Goal: Transaction & Acquisition: Purchase product/service

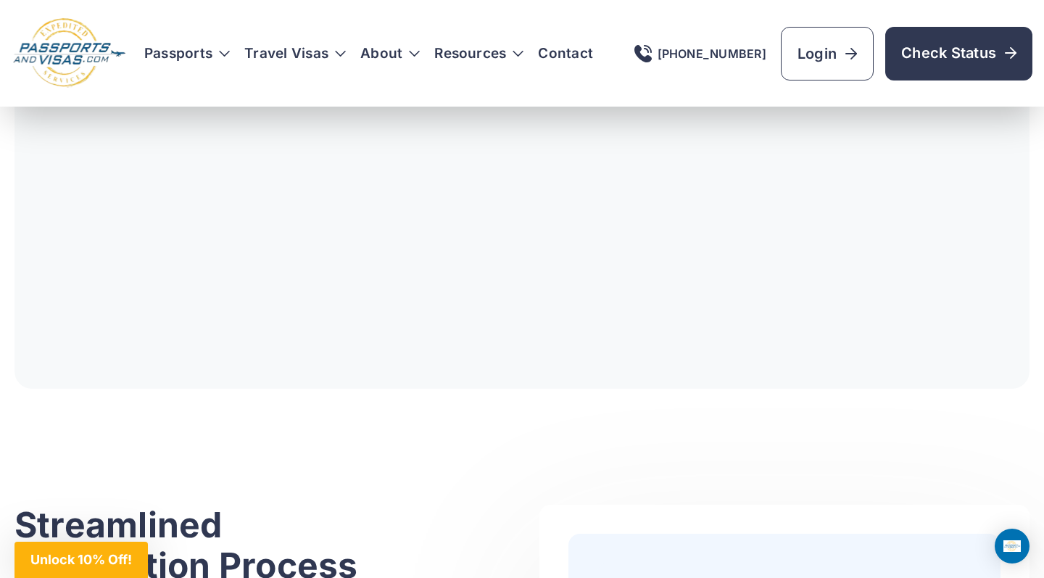
scroll to position [569, 0]
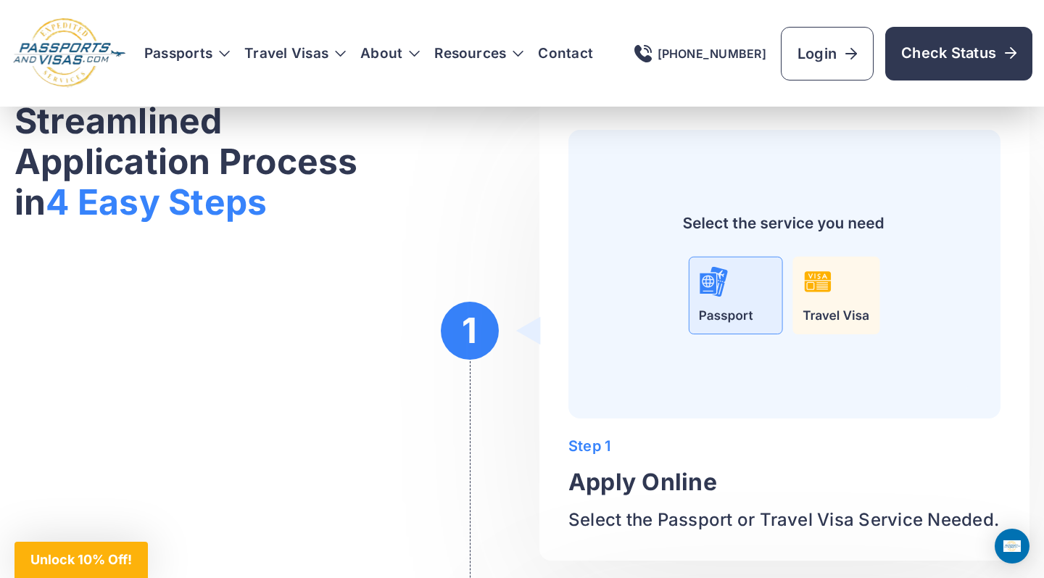
click at [730, 308] on img at bounding box center [784, 274] width 374 height 230
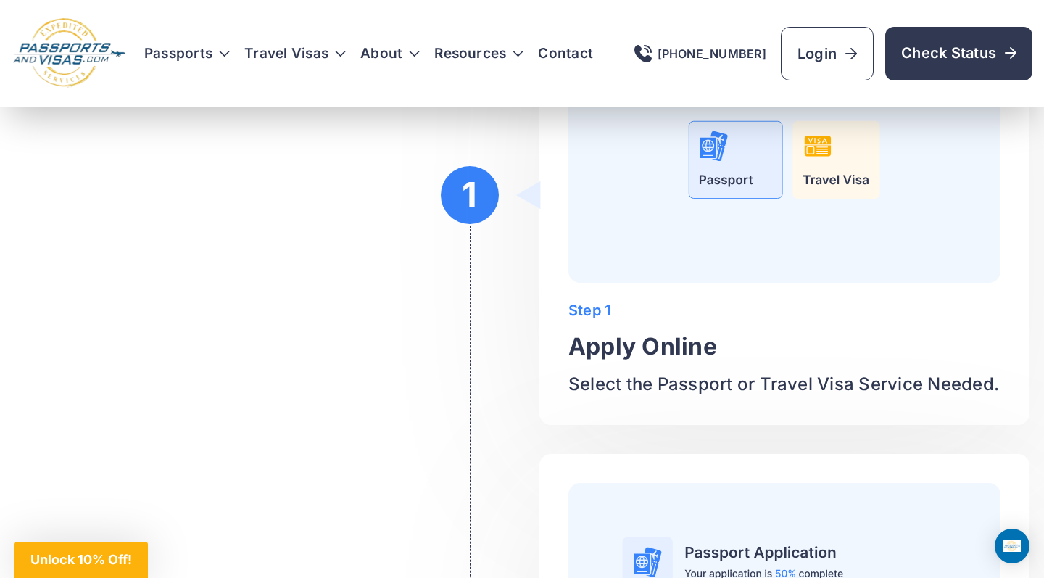
scroll to position [1065, 0]
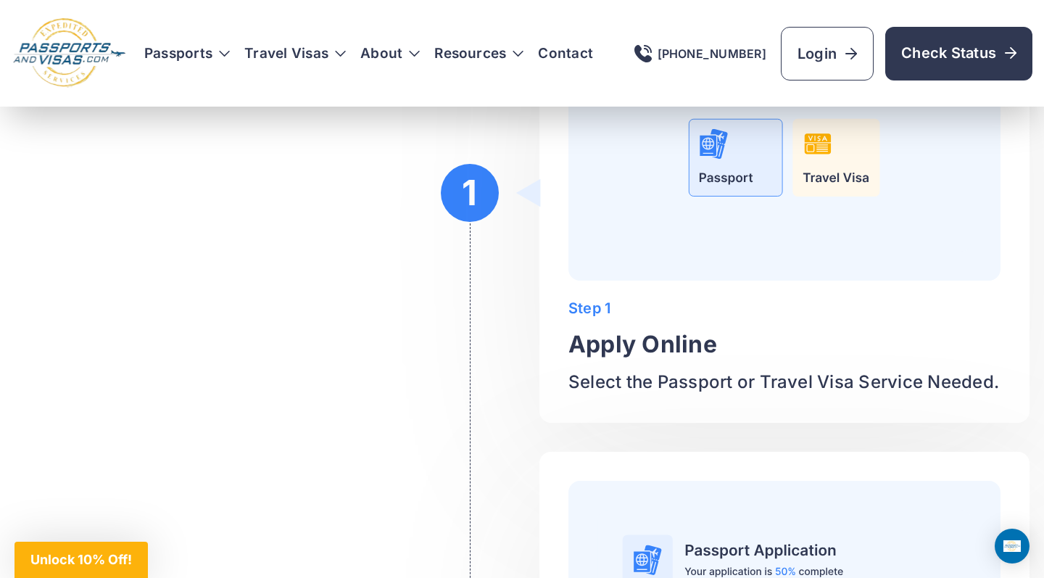
click at [704, 376] on p "Select the Passport or Travel Visa Service Needed." at bounding box center [784, 381] width 432 height 23
click at [708, 157] on img at bounding box center [784, 136] width 374 height 230
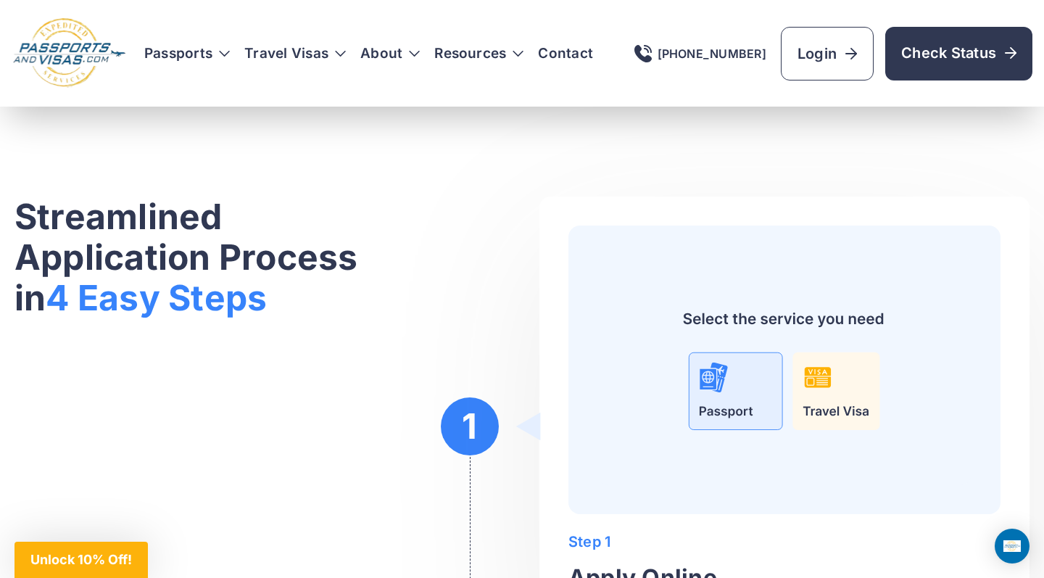
scroll to position [833, 0]
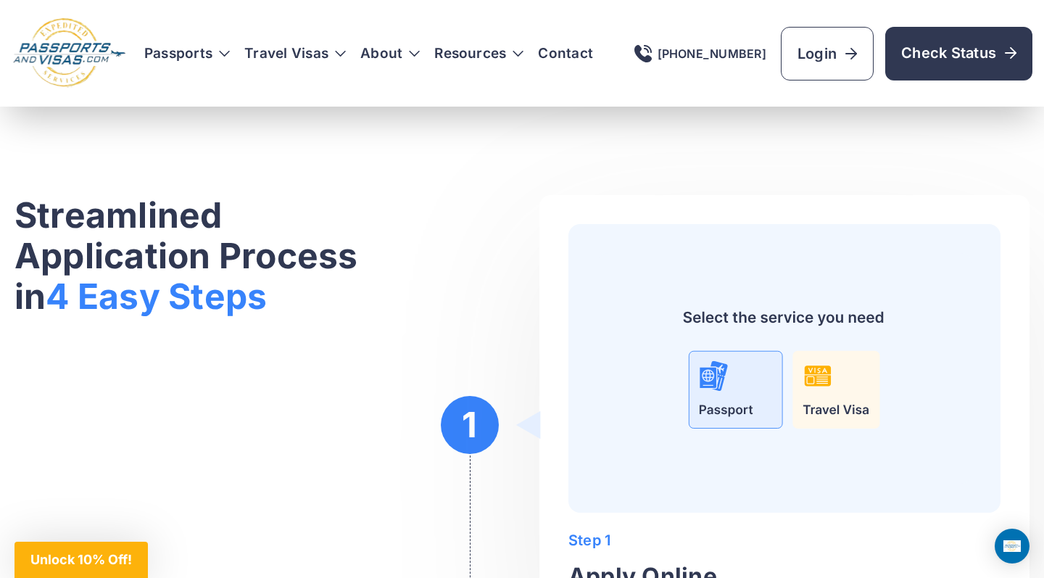
click at [714, 404] on img at bounding box center [784, 368] width 374 height 230
click at [212, 59] on h3 "Passports" at bounding box center [187, 53] width 86 height 14
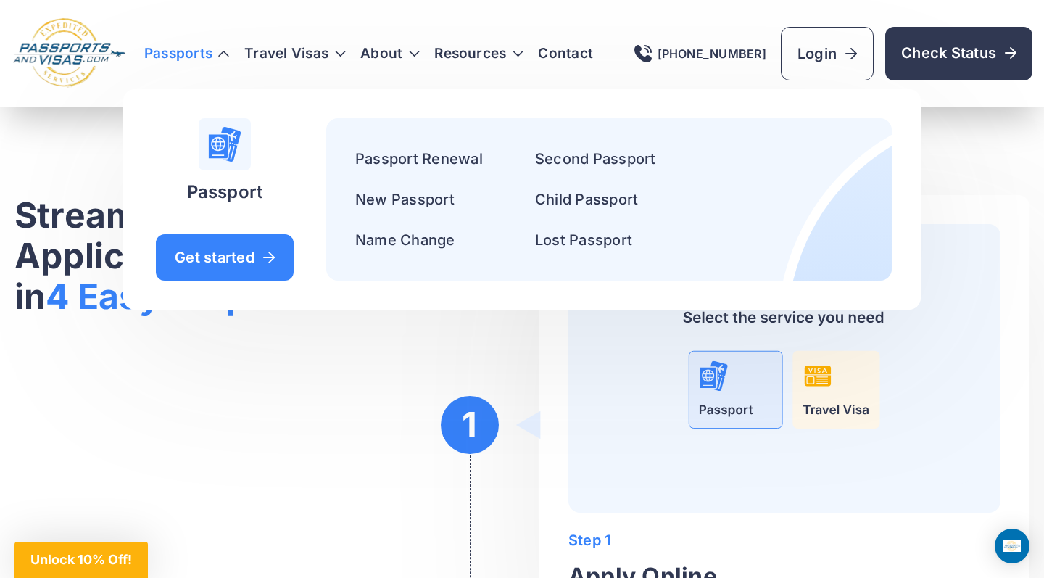
click at [399, 191] on li "New Passport" at bounding box center [436, 199] width 162 height 23
click at [398, 202] on link "New Passport" at bounding box center [404, 199] width 99 height 17
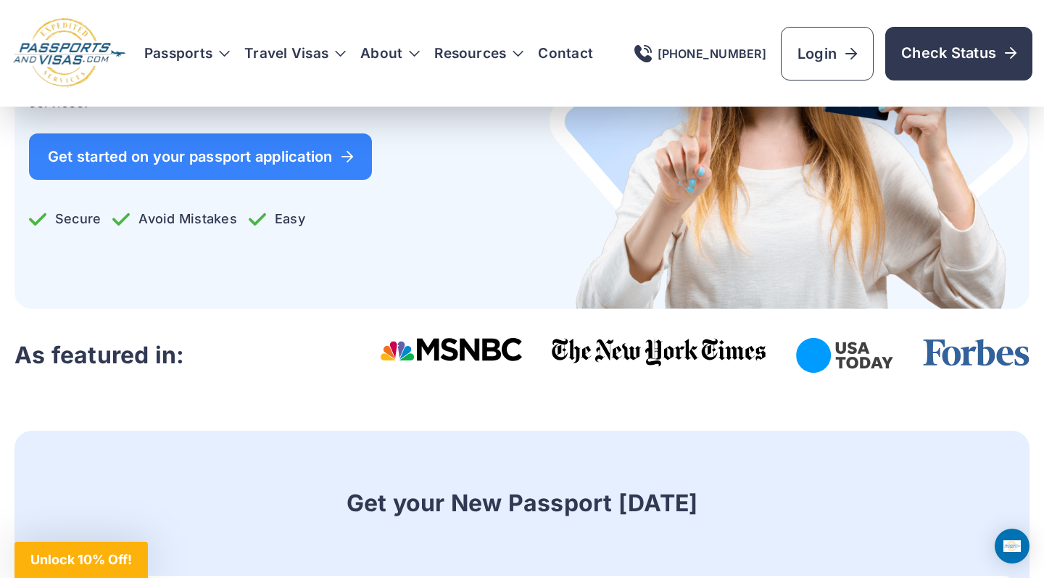
scroll to position [346, 0]
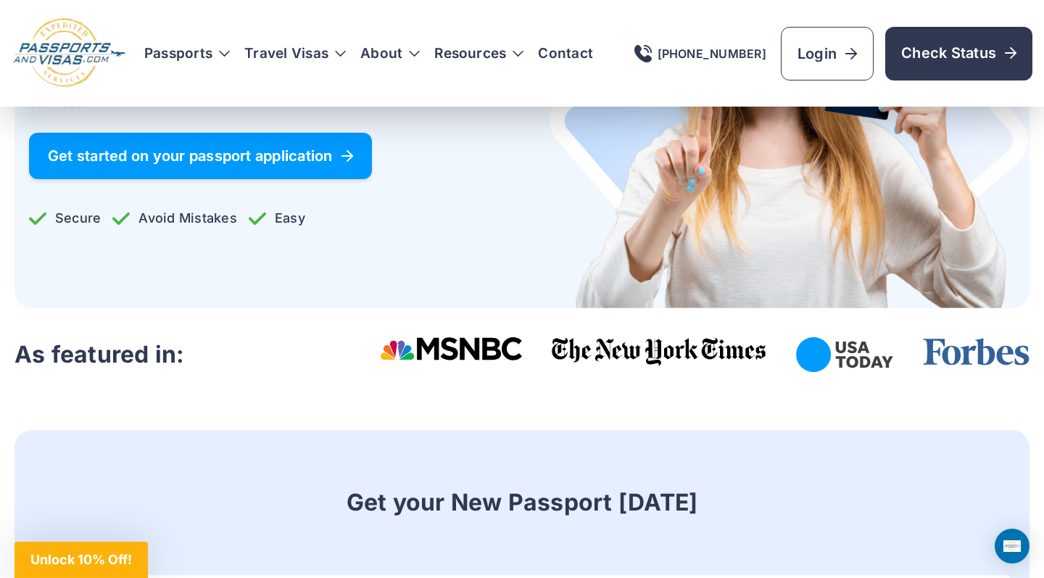
click at [330, 152] on span "Get started on your passport application" at bounding box center [200, 156] width 305 height 14
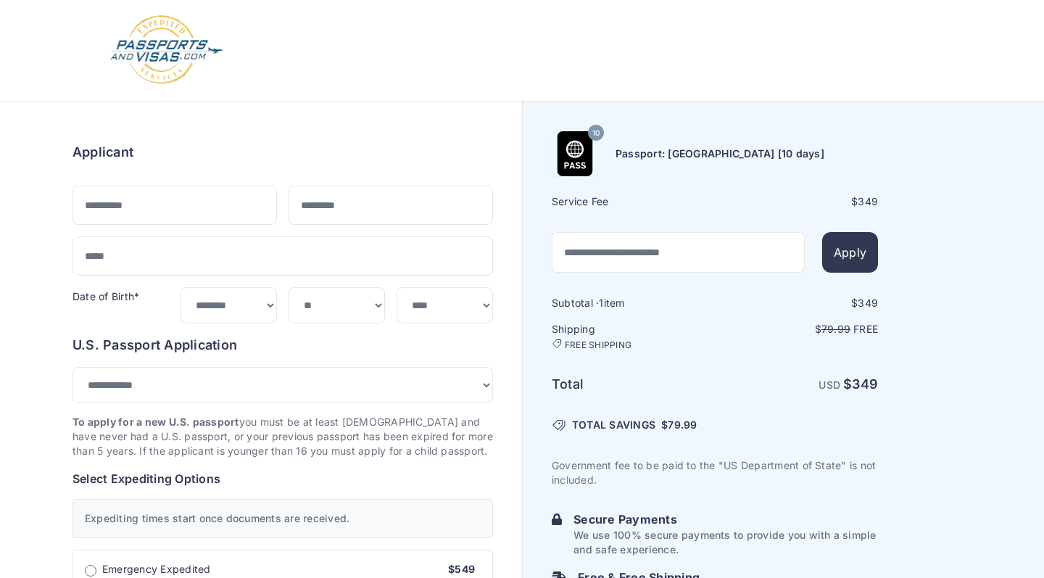
select select "***"
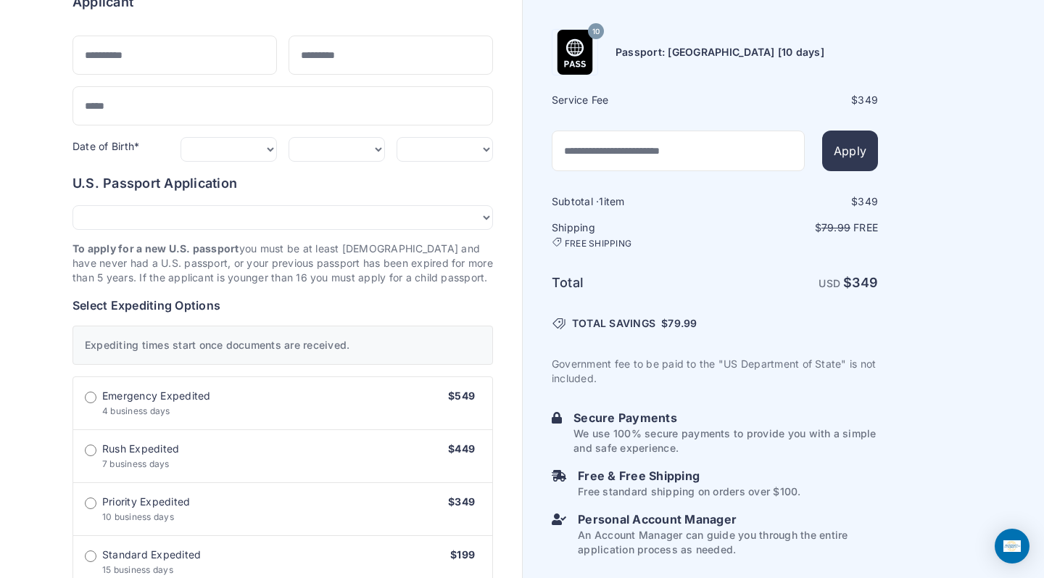
scroll to position [149, 0]
click at [102, 549] on span "Standard Expedited" at bounding box center [151, 556] width 99 height 14
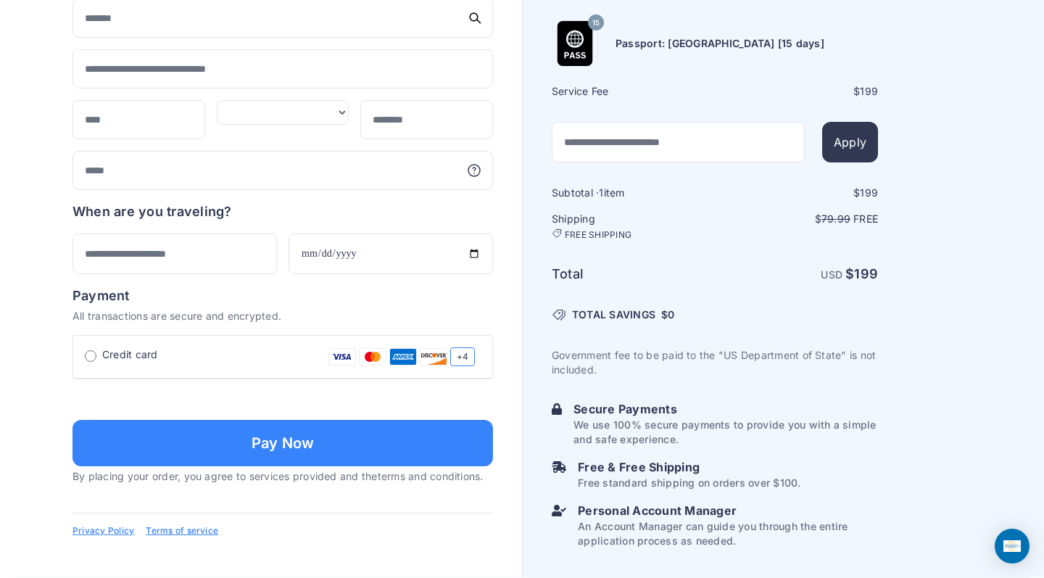
scroll to position [985, 0]
